Goal: Navigation & Orientation: Find specific page/section

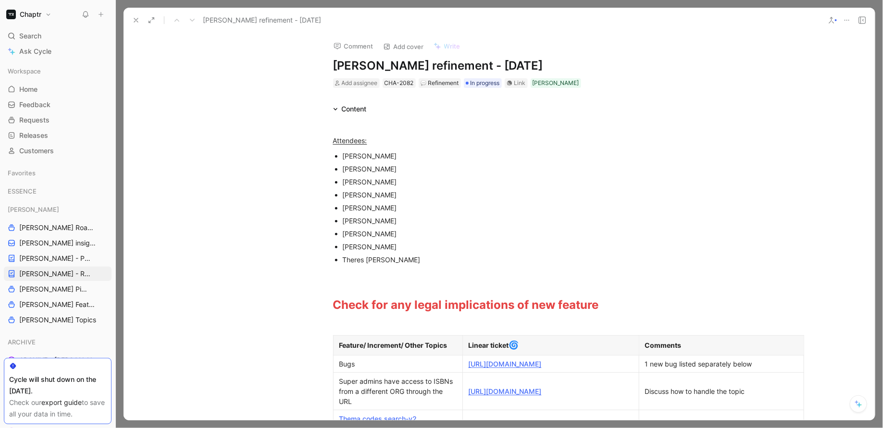
scroll to position [373, 0]
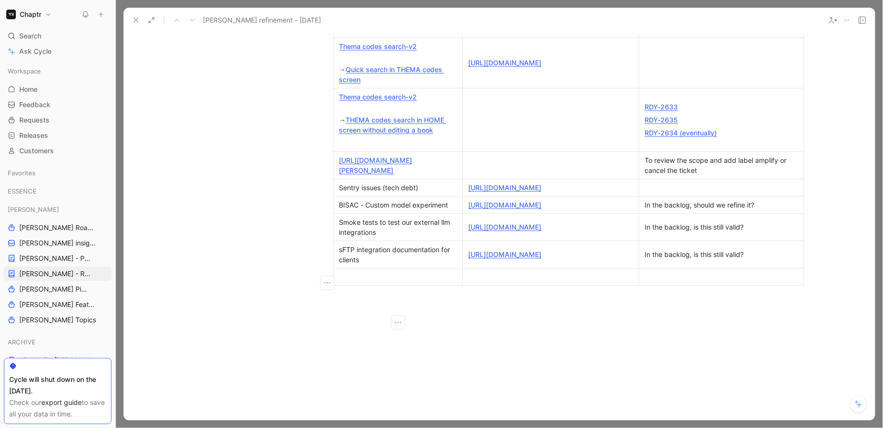
click at [132, 20] on icon at bounding box center [136, 20] width 8 height 8
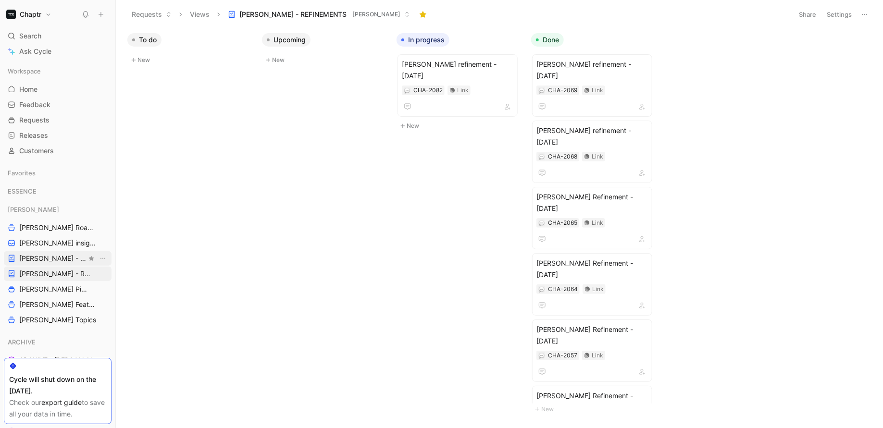
click at [56, 259] on span "[PERSON_NAME] - PLANNINGS" at bounding box center [52, 259] width 67 height 10
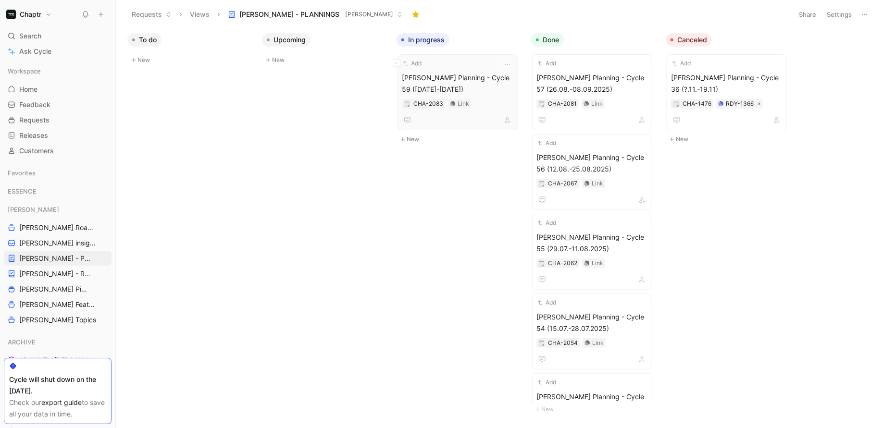
click at [438, 71] on div "Add [PERSON_NAME] Planning - Cycle 59 ([DATE]-[DATE]) CHA-2083 Link" at bounding box center [458, 92] width 112 height 67
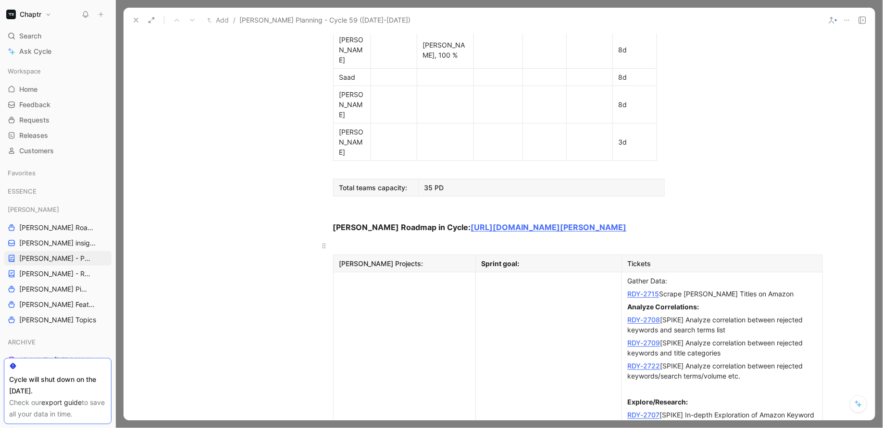
scroll to position [723, 0]
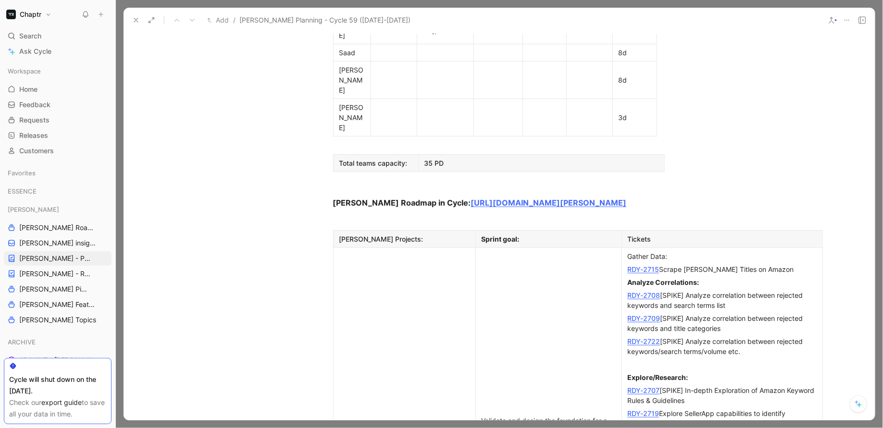
click at [646, 265] on link "RDY-2715" at bounding box center [644, 269] width 32 height 8
click at [642, 291] on link "RDY-2708" at bounding box center [644, 295] width 33 height 8
click at [641, 315] on link "RDY-2709" at bounding box center [644, 319] width 33 height 8
click at [639, 338] on link "RDY-2722" at bounding box center [644, 342] width 33 height 8
click at [637, 387] on link "RDY-2707" at bounding box center [644, 391] width 32 height 8
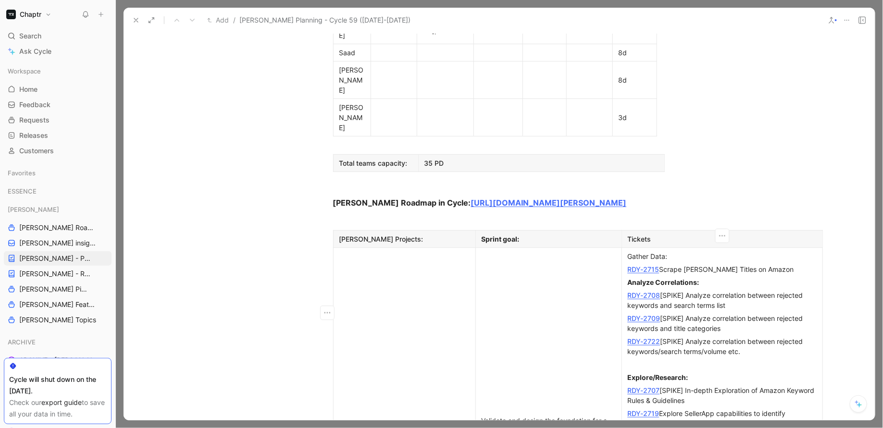
click at [637, 410] on link "RDY-2719" at bounding box center [644, 414] width 32 height 8
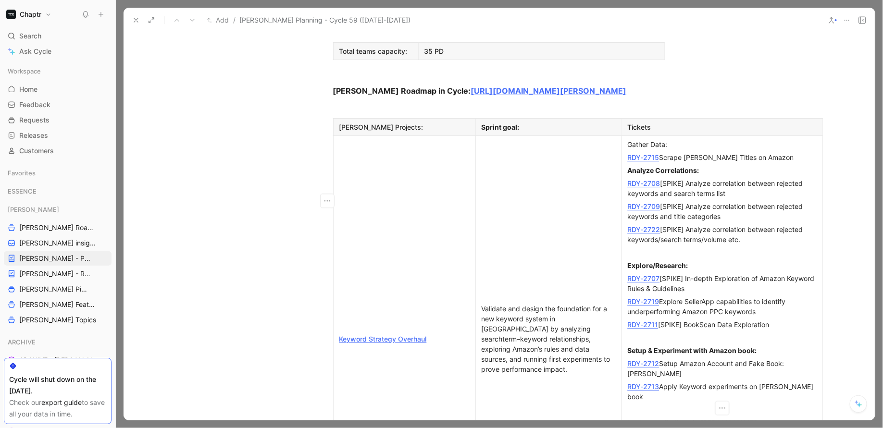
scroll to position [841, 0]
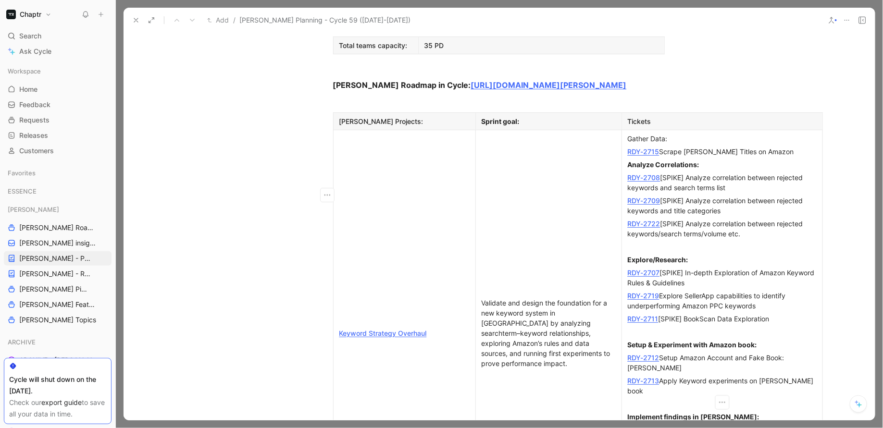
click at [652, 426] on link "RDY-2714" at bounding box center [644, 430] width 32 height 8
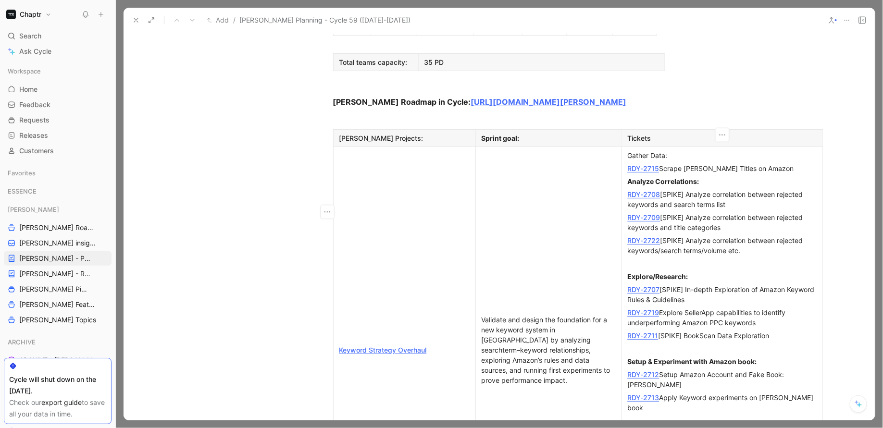
scroll to position [839, 0]
